Goal: Task Accomplishment & Management: Manage account settings

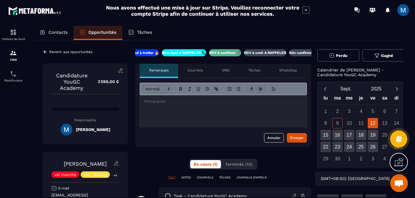
click at [199, 106] on div at bounding box center [223, 111] width 167 height 32
click at [303, 140] on button "Envoyer" at bounding box center [297, 137] width 20 height 9
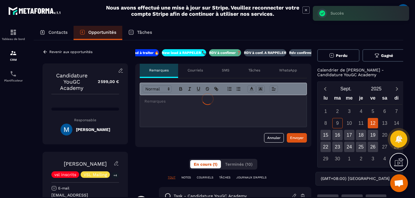
click at [271, 53] on div at bounding box center [207, 99] width 415 height 198
click at [259, 53] on p "RDV à conf. A RAPPELER" at bounding box center [265, 52] width 42 height 5
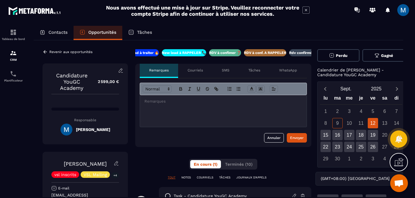
click at [45, 52] on icon at bounding box center [45, 51] width 5 height 5
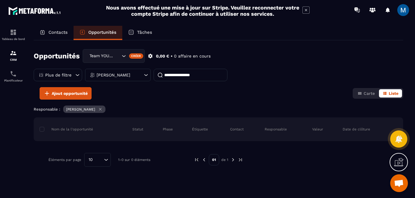
click at [125, 56] on icon "Search for option" at bounding box center [124, 56] width 6 height 6
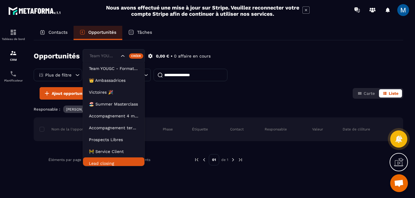
scroll to position [3, 0]
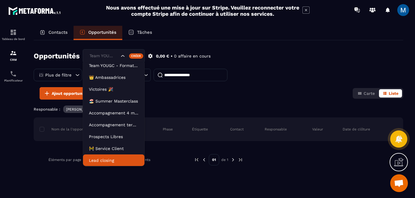
click at [122, 160] on p "Lead closing" at bounding box center [114, 160] width 50 height 6
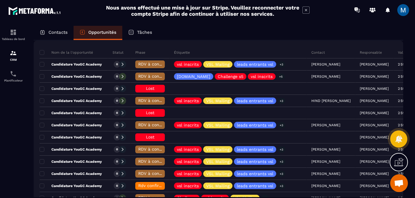
scroll to position [78, 0]
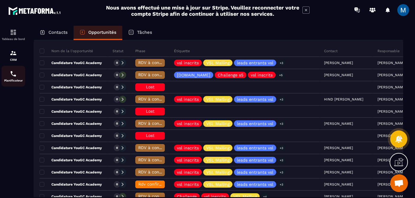
click at [13, 71] on img at bounding box center [13, 73] width 7 height 7
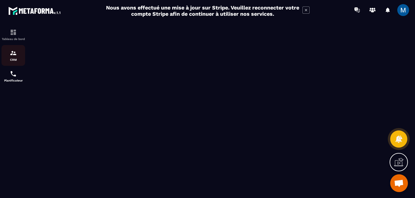
click at [18, 57] on div "CRM" at bounding box center [13, 55] width 24 height 12
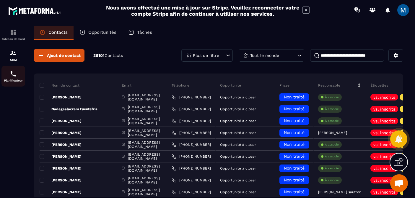
click at [16, 74] on img at bounding box center [13, 73] width 7 height 7
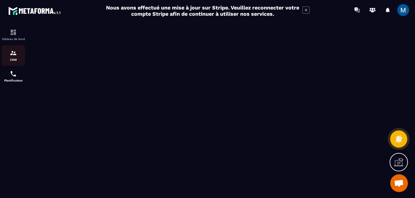
click at [14, 59] on p "CRM" at bounding box center [13, 59] width 24 height 3
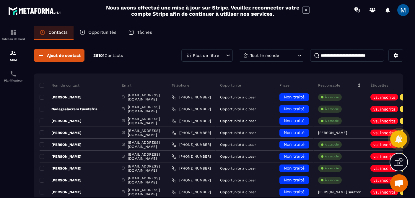
click at [107, 35] on div "Opportunités" at bounding box center [98, 33] width 49 height 14
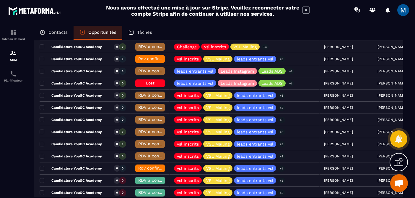
scroll to position [231, 0]
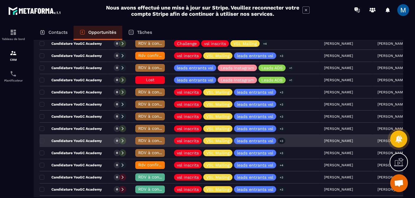
click at [150, 140] on span "RDV à conf. A RAPPELER" at bounding box center [163, 140] width 50 height 5
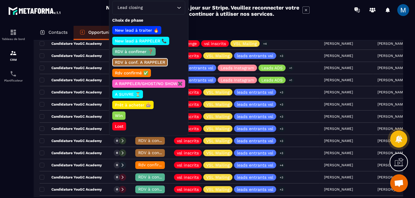
click at [134, 72] on p "Rdv confirmé ✅" at bounding box center [131, 73] width 35 height 6
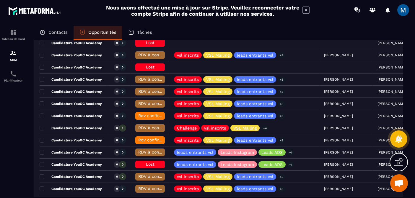
scroll to position [143, 0]
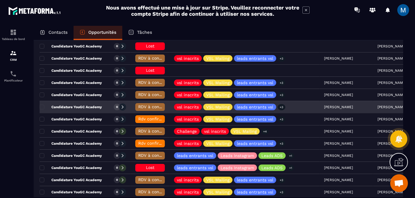
click at [83, 111] on div "Candidature YouGC Academy" at bounding box center [74, 107] width 69 height 12
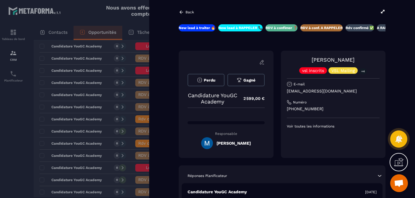
scroll to position [0, 38]
